Goal: Check status: Check status

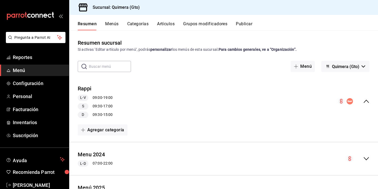
click at [39, 15] on icon "mailbox folders" at bounding box center [30, 16] width 48 height 8
click at [40, 55] on span "Reportes" at bounding box center [39, 57] width 52 height 7
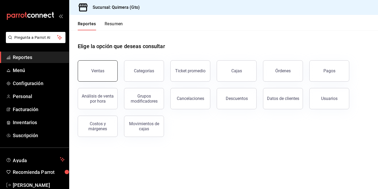
click at [103, 78] on button "Ventas" at bounding box center [98, 70] width 40 height 21
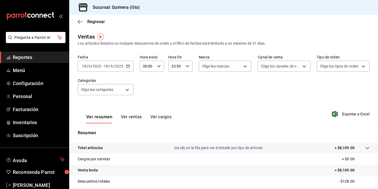
click at [129, 54] on div "Ventas Los artículos listados no incluyen descuentos de orden y el filtro de fe…" at bounding box center [223, 140] width 309 height 214
click at [127, 64] on div "[DATE] [DATE] - [DATE] [DATE]" at bounding box center [106, 66] width 56 height 11
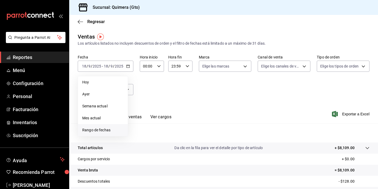
click at [118, 127] on li "Rango de fechas" at bounding box center [103, 130] width 50 height 12
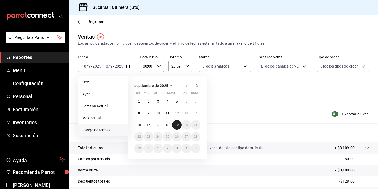
click at [175, 124] on button "19" at bounding box center [176, 125] width 9 height 10
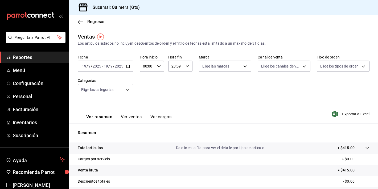
click at [136, 113] on div "Ver resumen Ver ventas Ver cargos" at bounding box center [125, 115] width 94 height 15
click at [137, 116] on button "Ver ventas" at bounding box center [131, 118] width 21 height 9
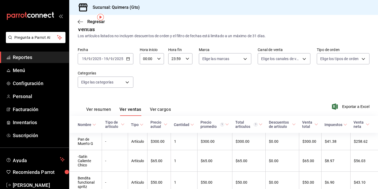
scroll to position [30, 0]
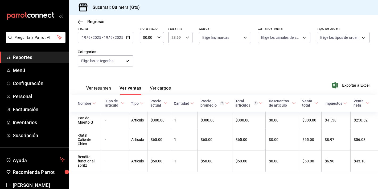
click at [125, 36] on div "[DATE] [DATE] - [DATE] [DATE]" at bounding box center [106, 37] width 56 height 11
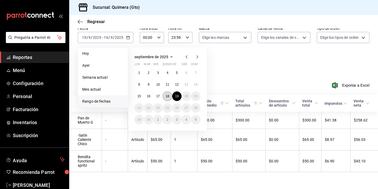
click at [171, 94] on button "18" at bounding box center [167, 97] width 9 height 10
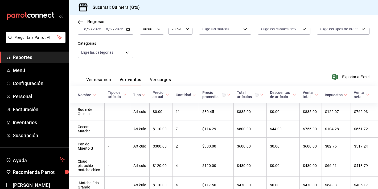
scroll to position [38, 0]
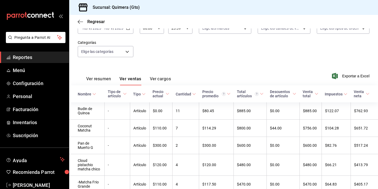
click at [107, 82] on button "Ver resumen" at bounding box center [98, 80] width 25 height 9
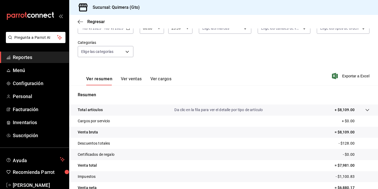
click at [117, 87] on div "Resumen Total artículos Da clic en la fila para ver el detalle por tipo de artí…" at bounding box center [223, 142] width 309 height 114
click at [123, 83] on button "Ver ventas" at bounding box center [131, 80] width 21 height 9
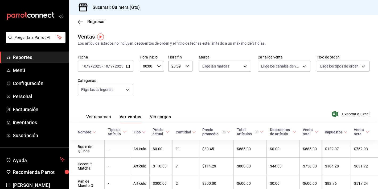
click at [104, 62] on div "[DATE] [DATE] - [DATE] [DATE]" at bounding box center [106, 66] width 56 height 11
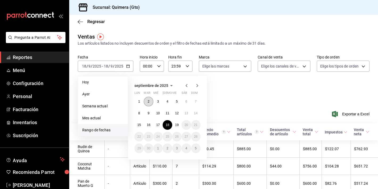
click at [144, 103] on button "2" at bounding box center [148, 102] width 9 height 10
click at [139, 104] on button "1" at bounding box center [138, 102] width 9 height 10
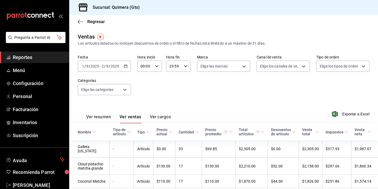
click at [96, 122] on button "Ver resumen" at bounding box center [98, 118] width 25 height 9
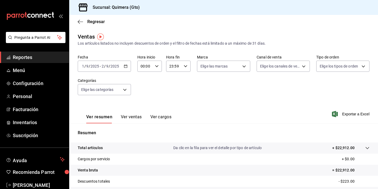
click at [123, 65] on div "[DATE] [DATE] - [DATE] [DATE]" at bounding box center [104, 66] width 53 height 11
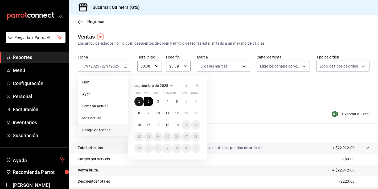
click at [138, 103] on abbr "1" at bounding box center [139, 102] width 2 height 4
click at [171, 126] on button "18" at bounding box center [167, 125] width 9 height 10
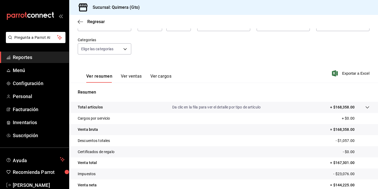
scroll to position [66, 0]
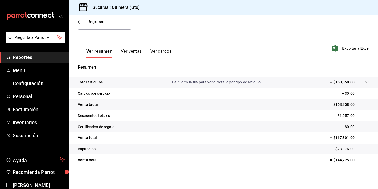
click at [15, 17] on icon "mailbox folders" at bounding box center [13, 16] width 4 height 4
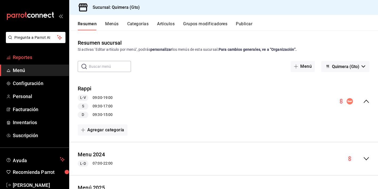
click at [40, 61] on link "Reportes" at bounding box center [34, 57] width 69 height 11
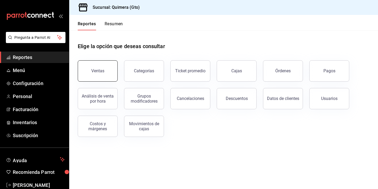
click at [111, 73] on button "Ventas" at bounding box center [98, 70] width 40 height 21
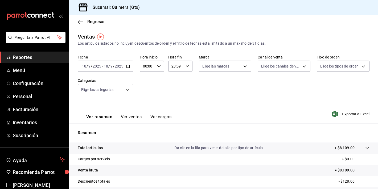
click at [122, 56] on label "Fecha" at bounding box center [106, 57] width 56 height 4
click at [124, 70] on div "[DATE] [DATE] - [DATE] [DATE]" at bounding box center [106, 66] width 56 height 11
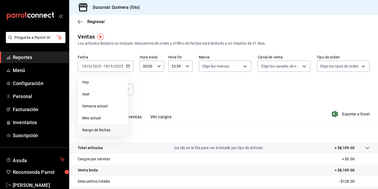
click at [110, 132] on span "Rango de fechas" at bounding box center [102, 130] width 41 height 6
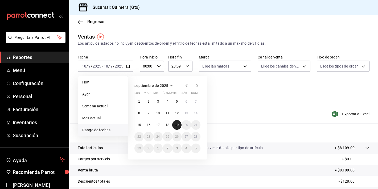
click at [177, 122] on button "19" at bounding box center [176, 125] width 9 height 10
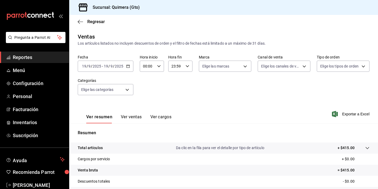
scroll to position [66, 0]
